Goal: Task Accomplishment & Management: Use online tool/utility

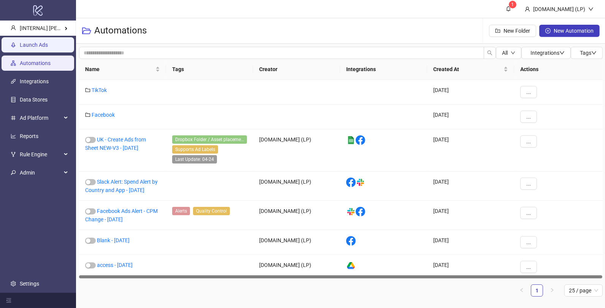
click at [48, 43] on link "Launch Ads" at bounding box center [34, 45] width 28 height 6
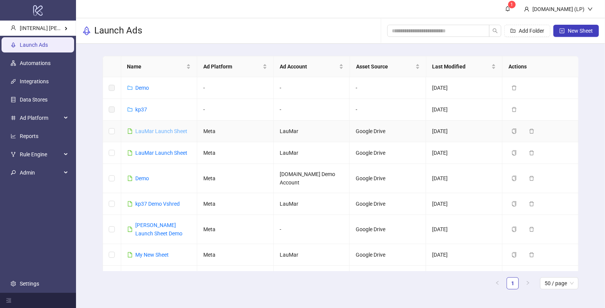
click at [162, 130] on link "LauMar Launch Sheet" at bounding box center [162, 131] width 52 height 6
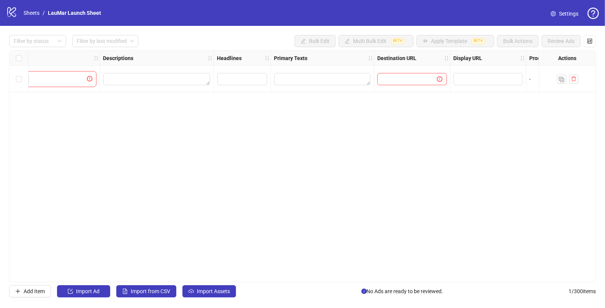
scroll to position [0, 349]
click at [336, 82] on textarea "Edit values" at bounding box center [323, 79] width 96 height 12
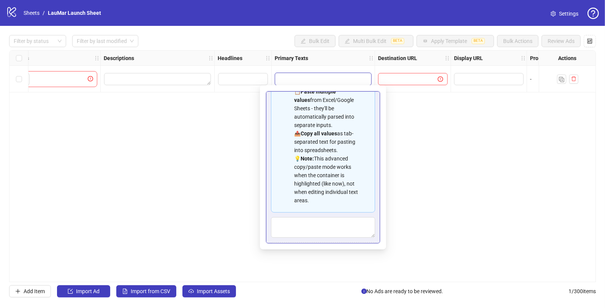
scroll to position [9, 0]
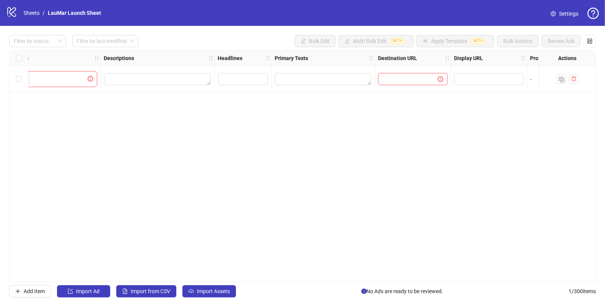
click at [13, 8] on icon at bounding box center [11, 12] width 9 height 10
click at [30, 15] on link "Sheets" at bounding box center [31, 13] width 19 height 8
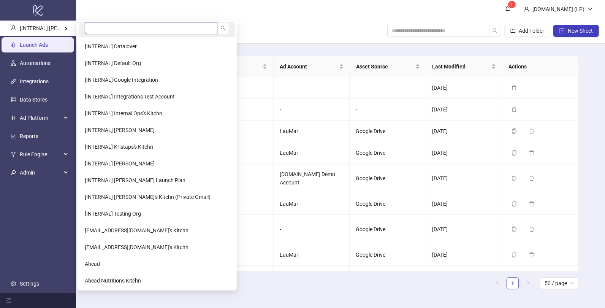
click at [104, 27] on input "search" at bounding box center [151, 28] width 133 height 12
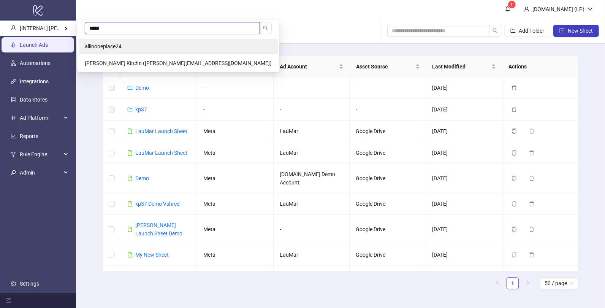
type input "*****"
click at [98, 50] on li "allinoneplace24" at bounding box center [178, 46] width 199 height 15
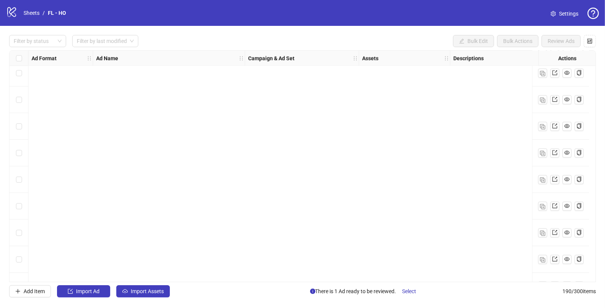
scroll to position [4838, 0]
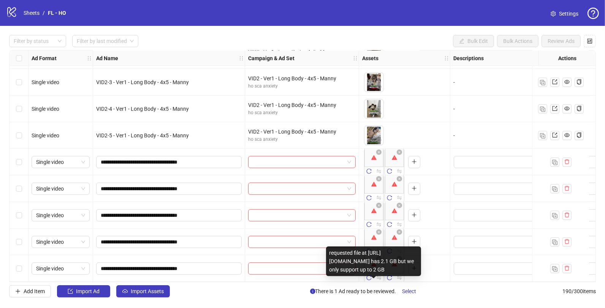
click at [377, 246] on div "requested file at https://assets.frame.io/uploads/71138f86-10f0-4e38-85a6-cf6f2…" at bounding box center [373, 261] width 95 height 30
drag, startPoint x: 404, startPoint y: 268, endPoint x: 360, endPoint y: 78, distance: 195.2
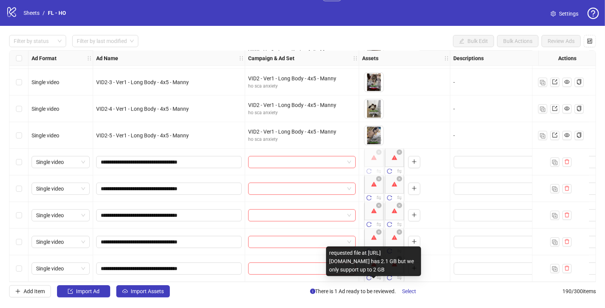
click at [360, 246] on div "requested file at https://assets.frame.io/uploads/71138f86-10f0-4e38-85a6-cf6f2…" at bounding box center [373, 261] width 95 height 30
click at [371, 246] on div "requested file at https://assets.frame.io/uploads/71138f86-10f0-4e38-85a6-cf6f2…" at bounding box center [373, 261] width 95 height 30
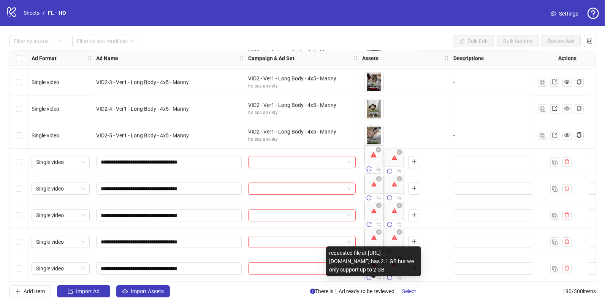
drag, startPoint x: 403, startPoint y: 266, endPoint x: 367, endPoint y: 234, distance: 48.5
click at [367, 246] on div "requested file at https://assets.frame.io/uploads/71138f86-10f0-4e38-85a6-cf6f2…" at bounding box center [373, 261] width 95 height 30
drag, startPoint x: 401, startPoint y: 269, endPoint x: 342, endPoint y: 134, distance: 146.6
click at [342, 246] on div "requested file at https://assets.frame.io/uploads/71138f86-10f0-4e38-85a6-cf6f2…" at bounding box center [373, 261] width 95 height 30
